Goal: Task Accomplishment & Management: Manage account settings

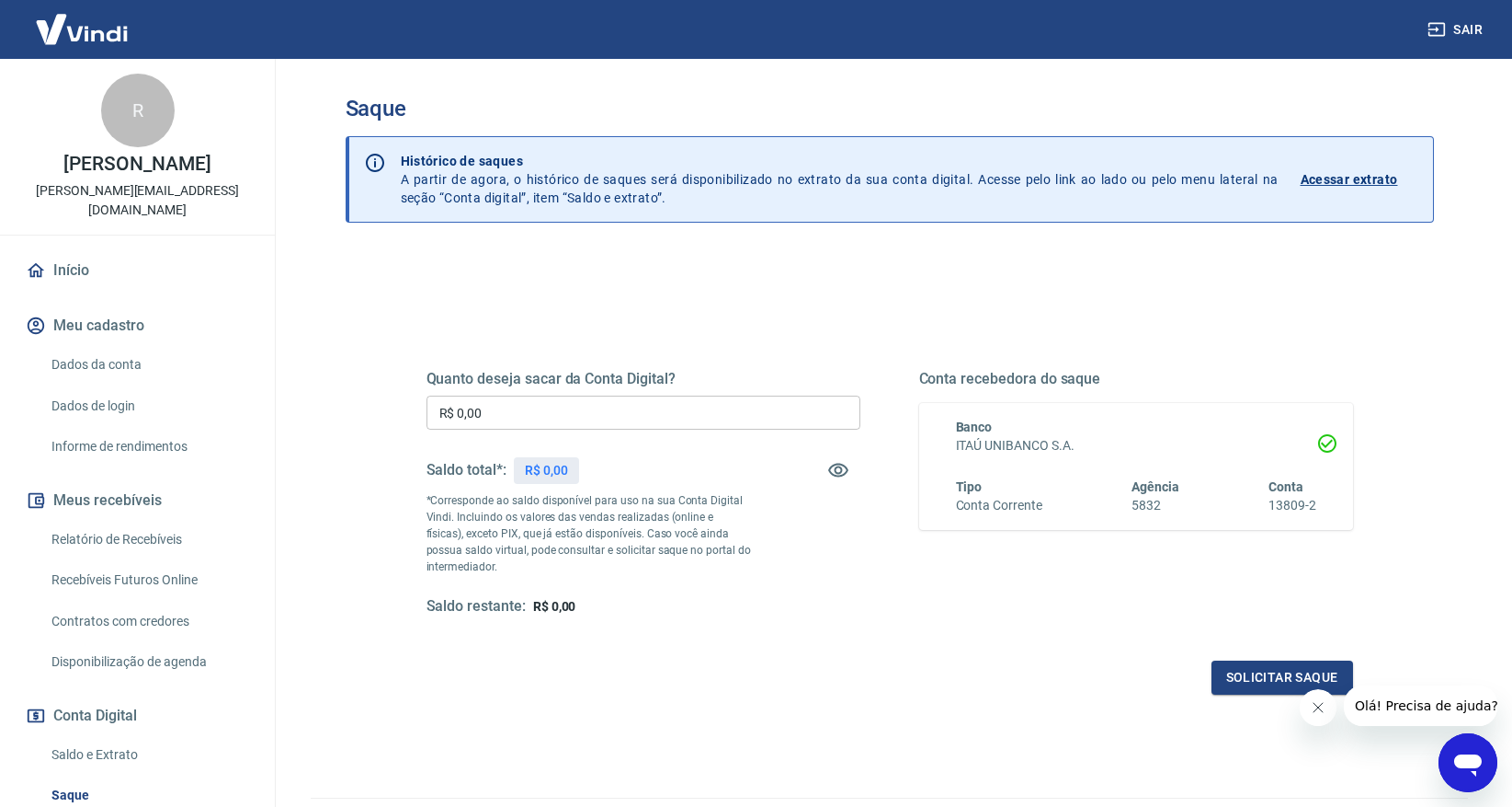
click at [838, 651] on div "Quanto deseja sacar da Conta Digital? R$ 0,00 ​ Saldo total*: R$ 0,00 *Correspo…" at bounding box center [889, 509] width 927 height 369
